Goal: Information Seeking & Learning: Understand process/instructions

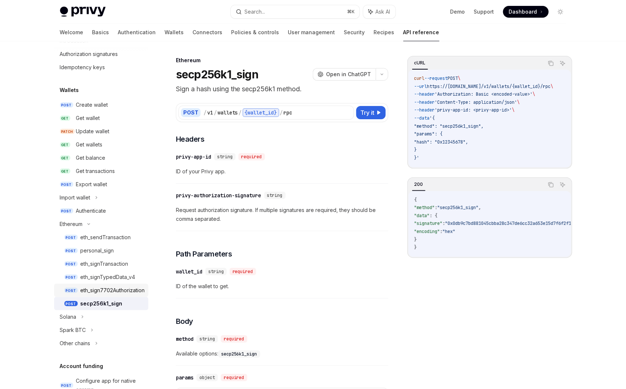
scroll to position [45, 0]
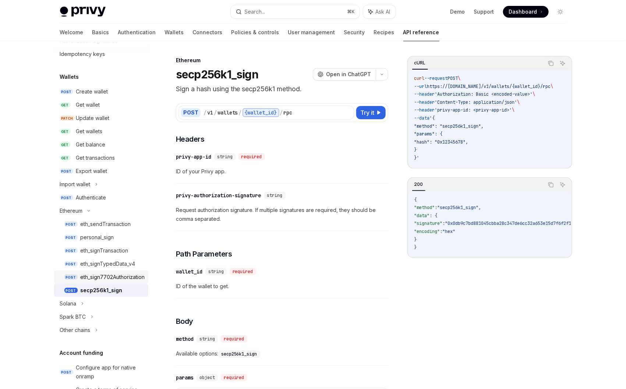
click at [124, 280] on div "eth_sign7702Authorization" at bounding box center [113, 277] width 64 height 9
type textarea "*"
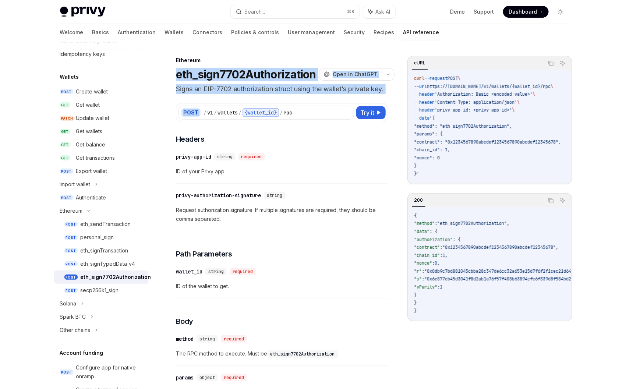
drag, startPoint x: 173, startPoint y: 74, endPoint x: 203, endPoint y: 106, distance: 43.5
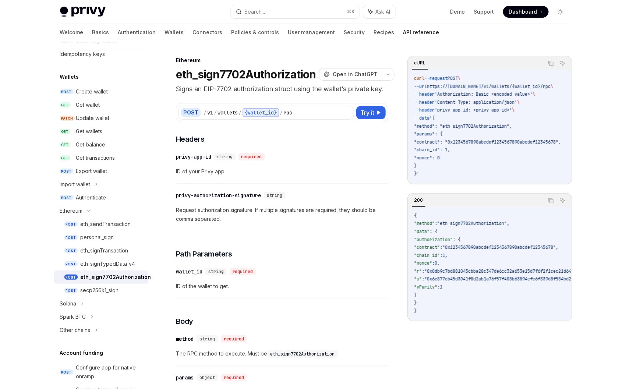
click at [333, 176] on span "ID of your Privy app." at bounding box center [282, 171] width 213 height 9
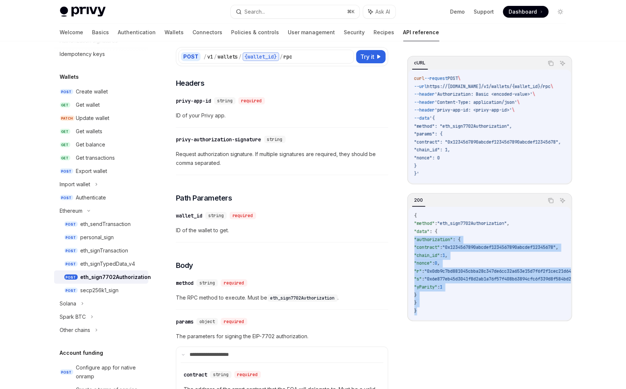
drag, startPoint x: 457, startPoint y: 281, endPoint x: 415, endPoint y: 243, distance: 56.6
click at [415, 243] on code "{ "method" : "eth_sign7702Authorization" , "data" : { "authorization" : { "cont…" at bounding box center [518, 263] width 206 height 103
click at [471, 278] on code "{ "method" : "eth_sign7702Authorization" , "data" : { "authorization" : { "cont…" at bounding box center [518, 263] width 206 height 103
drag, startPoint x: 478, startPoint y: 291, endPoint x: 417, endPoint y: 250, distance: 73.0
click at [417, 250] on code "{ "method" : "eth_sign7702Authorization" , "data" : { "authorization" : { "cont…" at bounding box center [518, 263] width 206 height 103
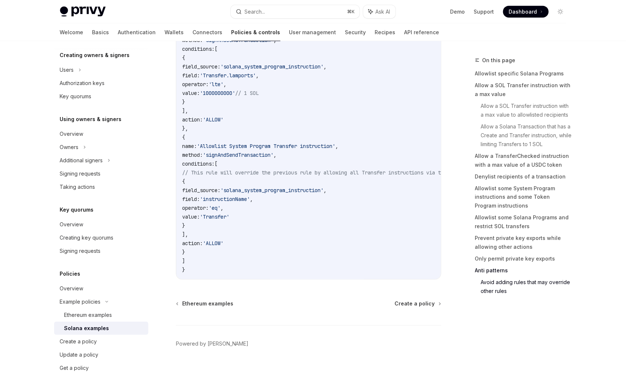
scroll to position [2955, 0]
click at [105, 311] on div "Ethereum examples" at bounding box center [88, 315] width 48 height 9
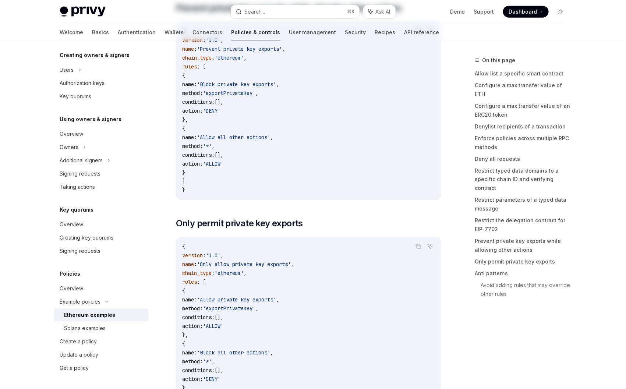
type textarea "*"
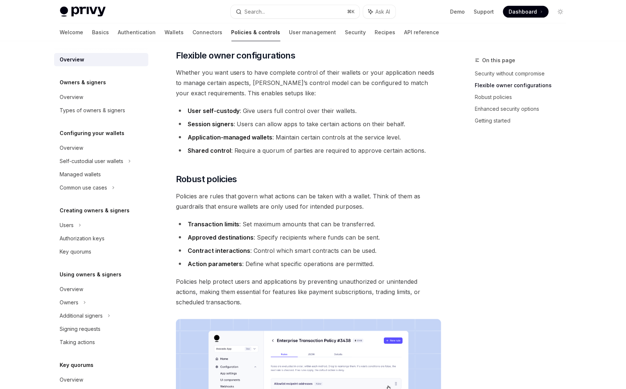
scroll to position [150, 0]
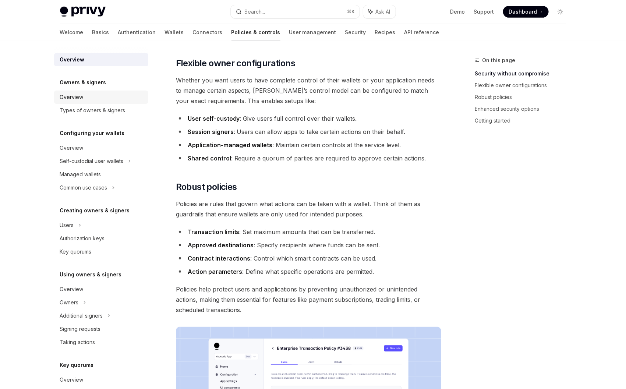
click at [70, 100] on div "Overview" at bounding box center [72, 97] width 24 height 9
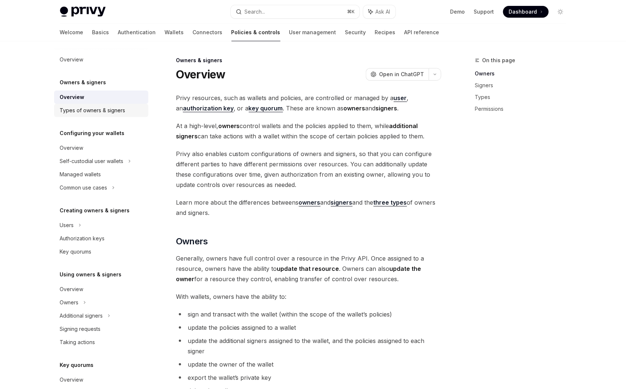
click at [77, 111] on div "Types of owners & signers" at bounding box center [93, 110] width 66 height 9
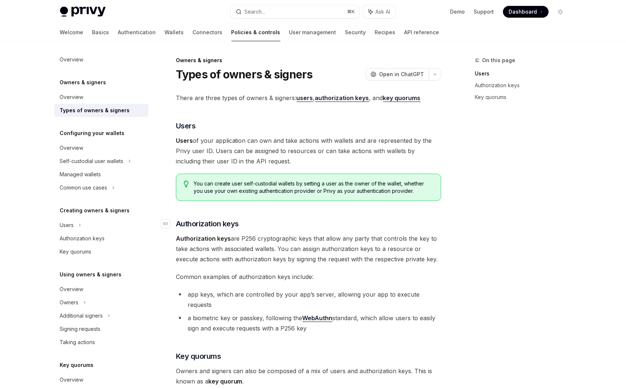
click at [179, 223] on span "Authorization keys" at bounding box center [207, 224] width 63 height 10
click at [83, 100] on div "Overview" at bounding box center [102, 97] width 84 height 9
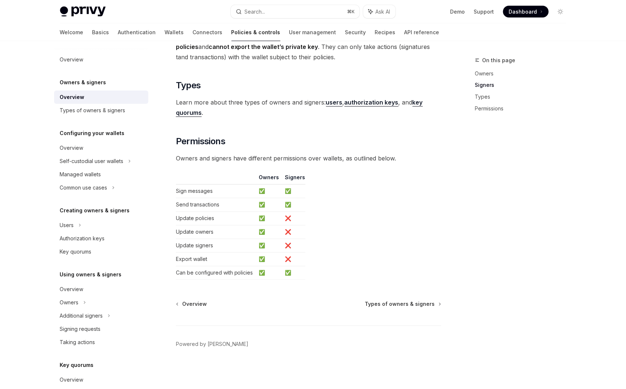
scroll to position [541, 0]
click at [79, 226] on icon at bounding box center [79, 225] width 1 height 2
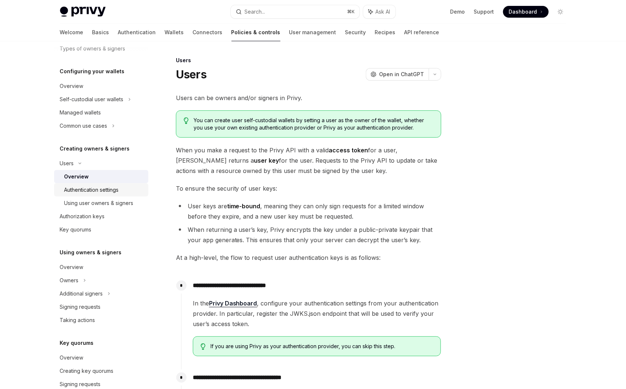
scroll to position [76, 0]
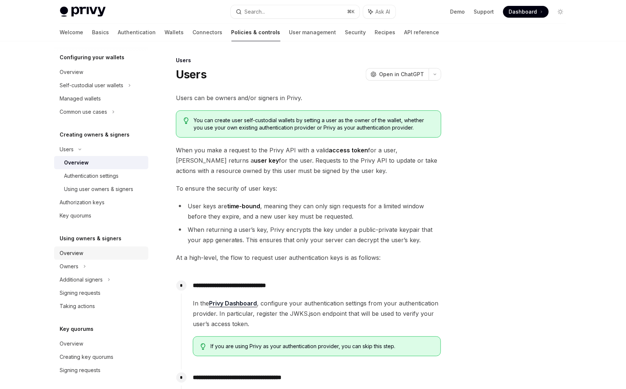
click at [88, 249] on div "Overview" at bounding box center [102, 253] width 84 height 9
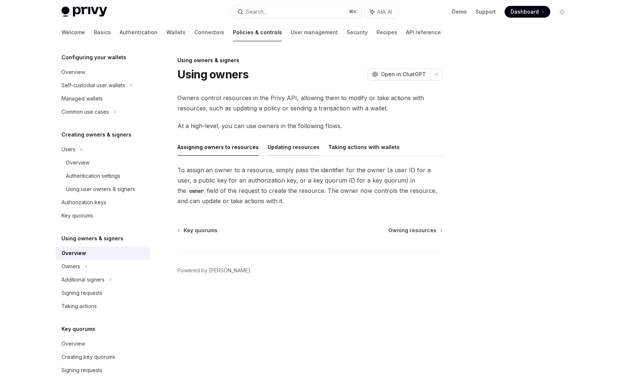
click at [295, 144] on button "Updating resources" at bounding box center [294, 146] width 52 height 17
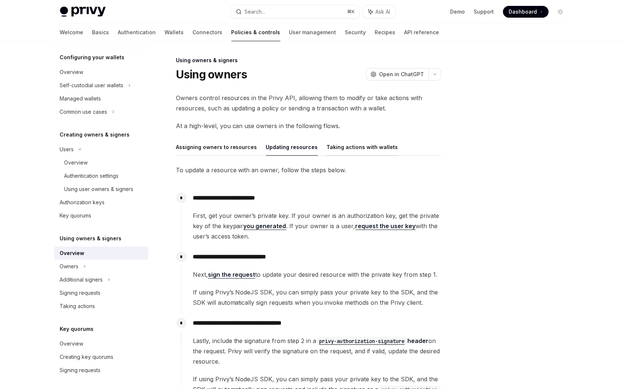
click at [347, 148] on button "Taking actions with wallets" at bounding box center [362, 146] width 71 height 17
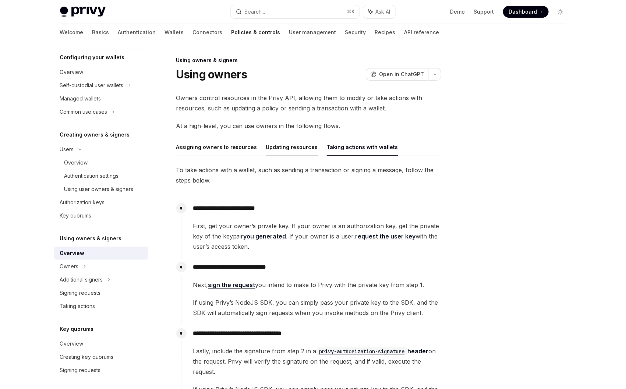
click at [284, 150] on button "Updating resources" at bounding box center [292, 146] width 52 height 17
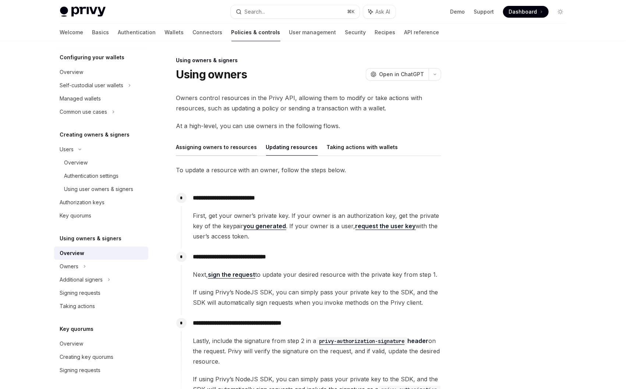
click at [214, 151] on button "Assigning owners to resources" at bounding box center [216, 146] width 81 height 17
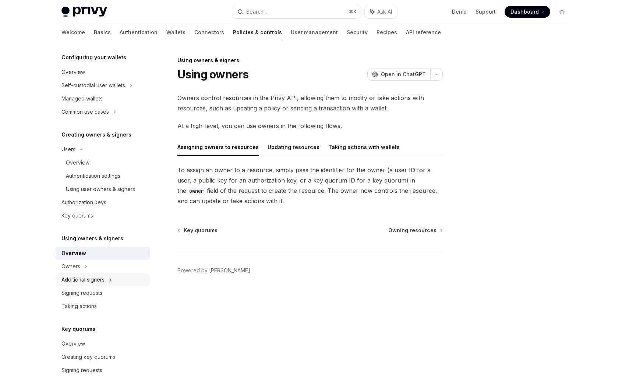
click at [107, 281] on div "Additional signers" at bounding box center [103, 279] width 94 height 13
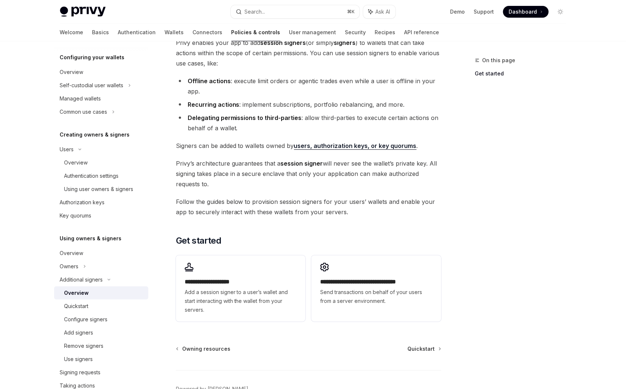
scroll to position [57, 0]
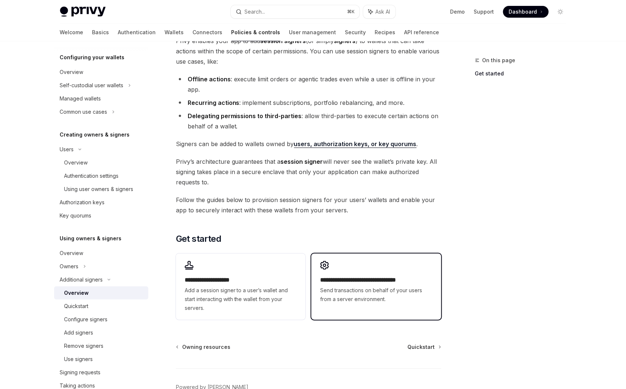
click at [408, 273] on div "**********" at bounding box center [377, 282] width 130 height 57
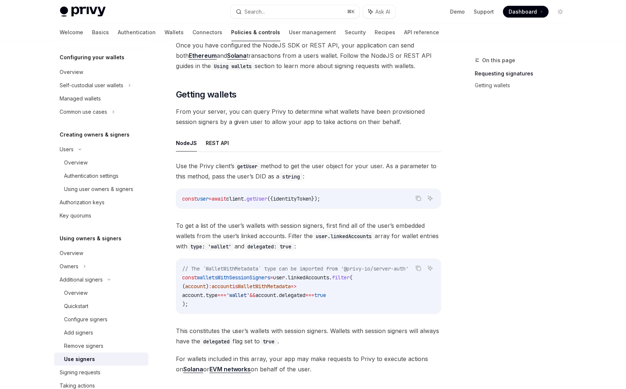
scroll to position [278, 0]
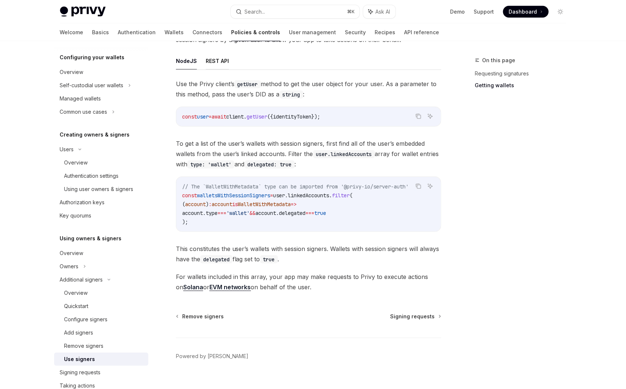
click at [211, 66] on button "REST API" at bounding box center [217, 60] width 23 height 17
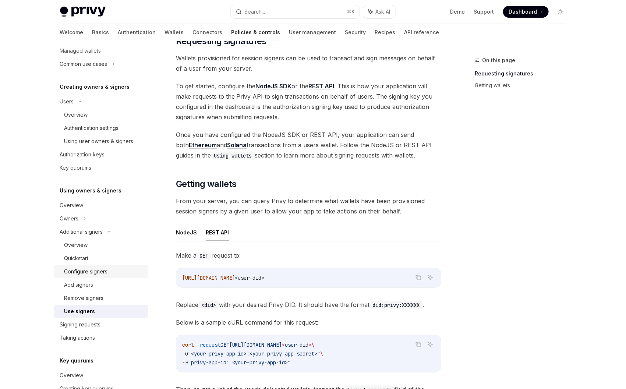
scroll to position [126, 0]
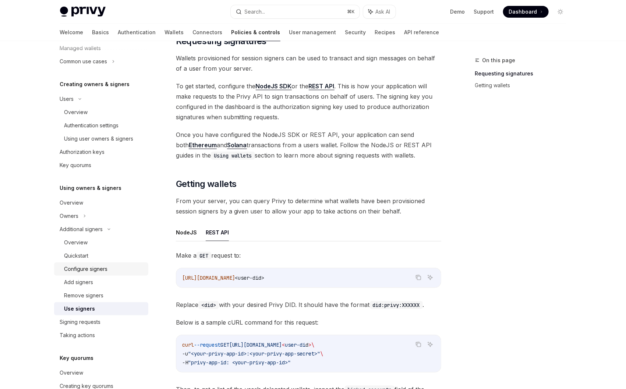
click at [87, 266] on div "Configure signers" at bounding box center [85, 269] width 43 height 9
type textarea "*"
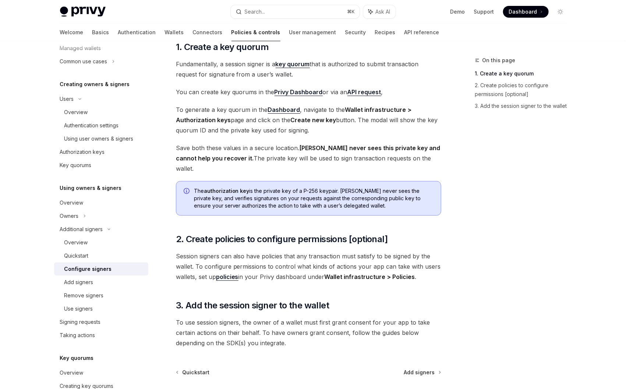
scroll to position [105, 0]
